Goal: Task Accomplishment & Management: Manage account settings

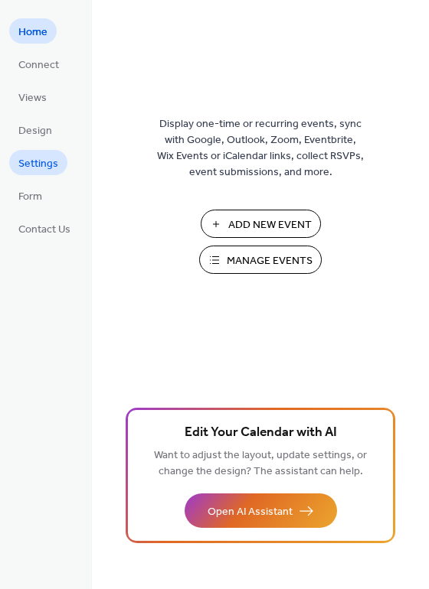
click at [31, 163] on span "Settings" at bounding box center [38, 164] width 40 height 16
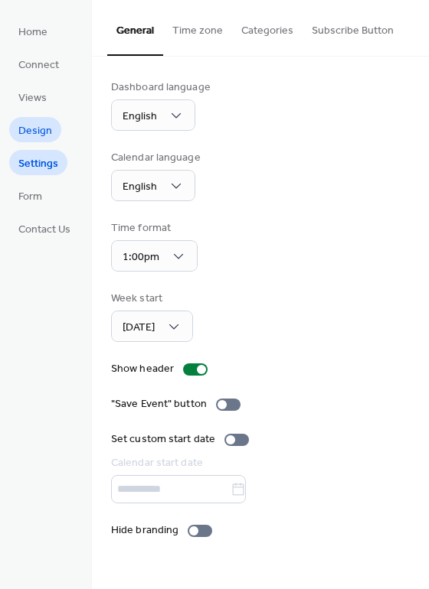
click at [30, 134] on span "Design" at bounding box center [35, 131] width 34 height 16
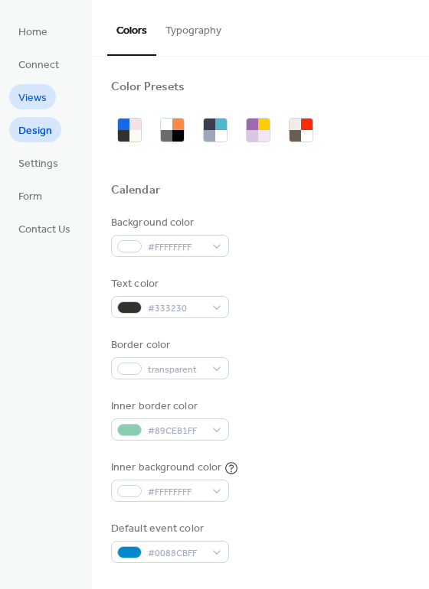
click at [31, 103] on span "Views" at bounding box center [32, 98] width 28 height 16
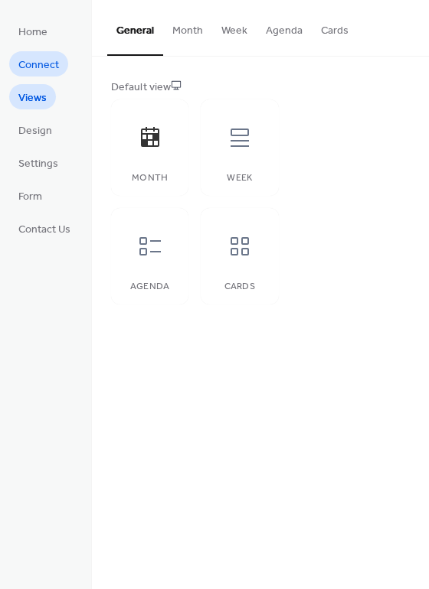
click at [24, 68] on span "Connect" at bounding box center [38, 65] width 41 height 16
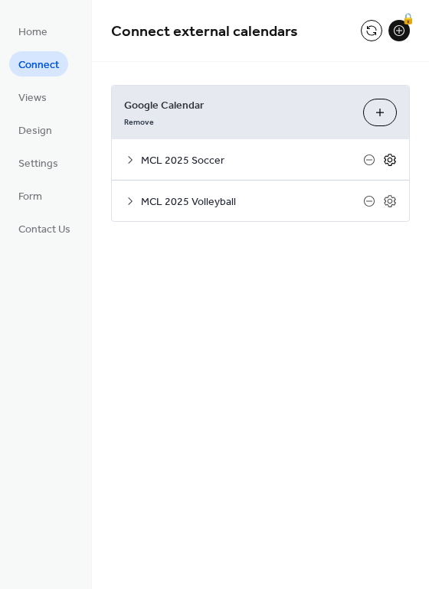
click at [394, 158] on icon at bounding box center [390, 160] width 14 height 14
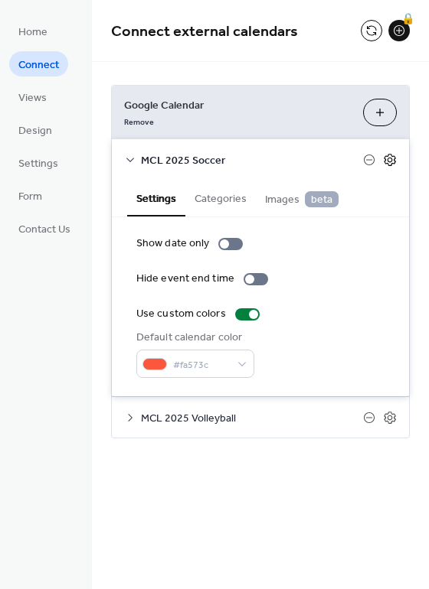
click at [389, 155] on icon at bounding box center [390, 160] width 14 height 14
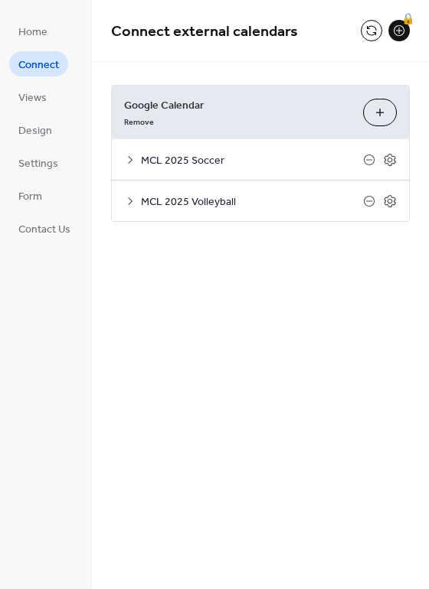
click at [124, 158] on icon at bounding box center [130, 160] width 12 height 12
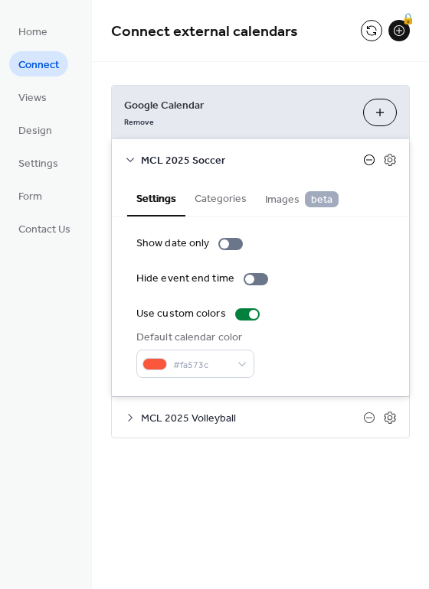
click at [365, 156] on icon at bounding box center [369, 160] width 12 height 12
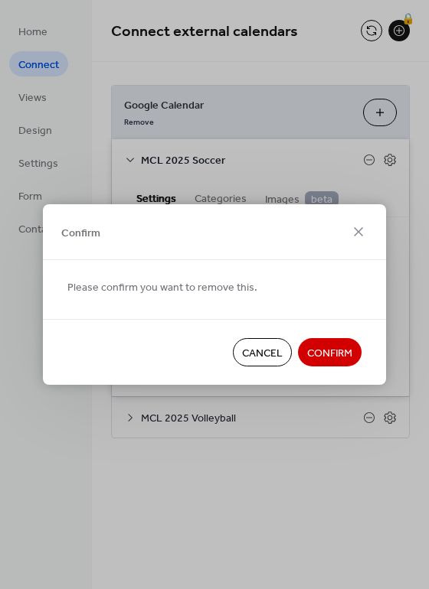
click at [335, 353] on span "Confirm" at bounding box center [329, 354] width 45 height 16
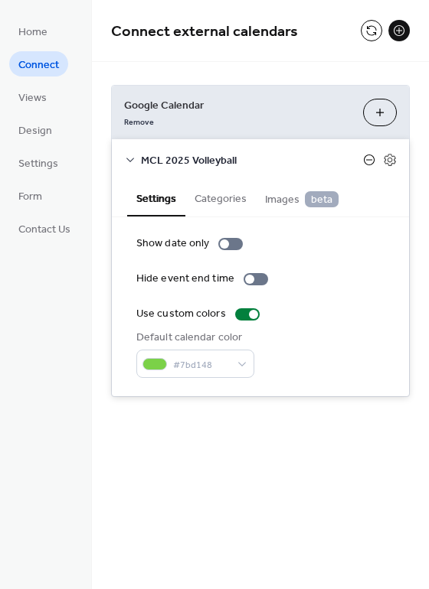
click at [367, 159] on icon at bounding box center [369, 159] width 6 height 1
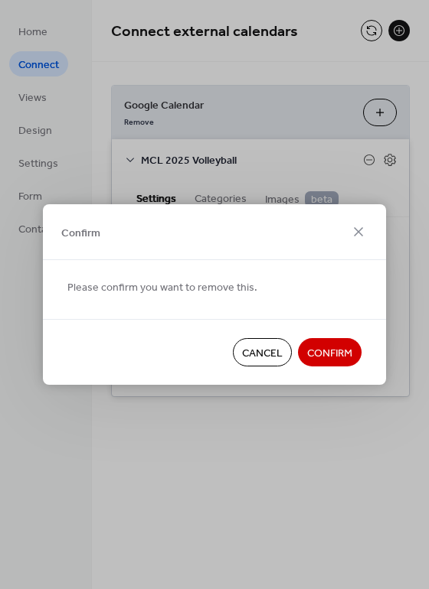
click at [310, 359] on span "Confirm" at bounding box center [329, 354] width 45 height 16
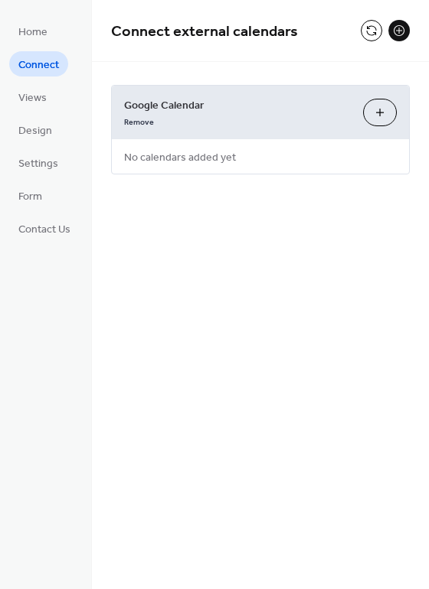
click at [207, 245] on div "Connect external calendars Google Calendar Remove Choose Calendars No calendars…" at bounding box center [260, 294] width 337 height 589
click at [40, 60] on span "Connect" at bounding box center [38, 65] width 41 height 16
